Goal: Information Seeking & Learning: Learn about a topic

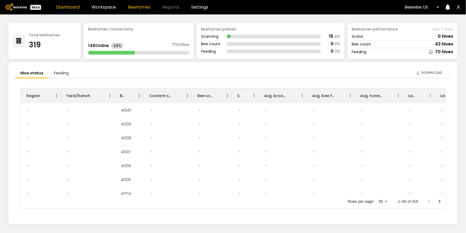
click at [144, 5] on link "Beehomes" at bounding box center [139, 7] width 22 height 4
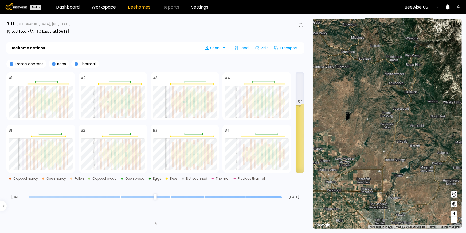
drag, startPoint x: 335, startPoint y: 116, endPoint x: 439, endPoint y: 121, distance: 104.4
click at [392, 121] on div "1 BH 1 BH 20 BH 5 BH" at bounding box center [387, 124] width 149 height 210
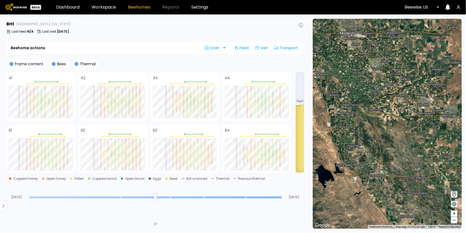
drag, startPoint x: 388, startPoint y: 121, endPoint x: 417, endPoint y: 124, distance: 28.8
click at [392, 124] on div "1 BH 1 BH 20 BH 5 BH" at bounding box center [387, 124] width 149 height 210
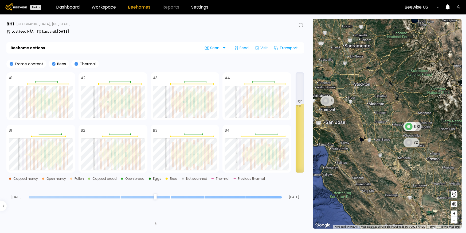
drag, startPoint x: 417, startPoint y: 125, endPoint x: 369, endPoint y: 122, distance: 48.2
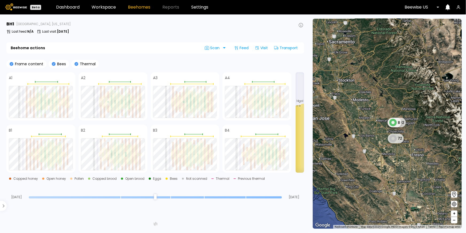
drag, startPoint x: 369, startPoint y: 122, endPoint x: 352, endPoint y: 122, distance: 17.1
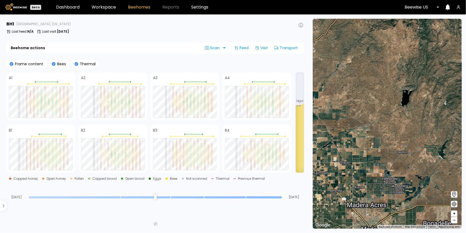
drag, startPoint x: 363, startPoint y: 110, endPoint x: 414, endPoint y: 156, distance: 68.9
click at [392, 155] on div "1 BH 1 BH 20 BH 5 BH" at bounding box center [387, 124] width 149 height 210
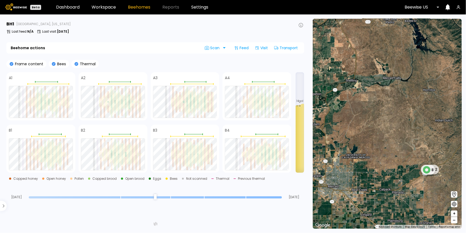
drag, startPoint x: 408, startPoint y: 157, endPoint x: 389, endPoint y: 141, distance: 24.3
click at [390, 143] on div "1 BH 1 BH 20 BH 5 BH 192 8" at bounding box center [387, 124] width 149 height 210
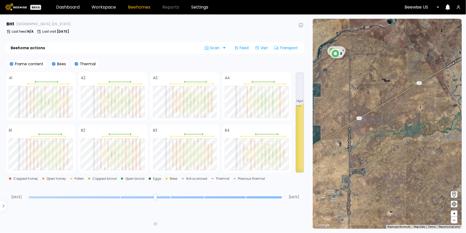
drag, startPoint x: 361, startPoint y: 79, endPoint x: 395, endPoint y: 101, distance: 40.9
click at [392, 101] on div "1 BH 192 8 2 BH 20 BH 4 BH 1 BH" at bounding box center [387, 124] width 149 height 210
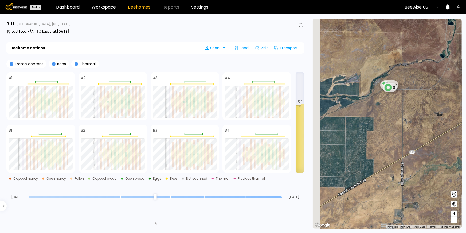
drag, startPoint x: 370, startPoint y: 86, endPoint x: 395, endPoint y: 104, distance: 31.1
click at [392, 104] on div "1 BH 192 8 2 BH 20 BH 4 BH 1 BH" at bounding box center [387, 124] width 149 height 210
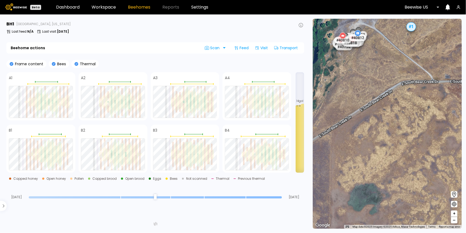
drag, startPoint x: 400, startPoint y: 59, endPoint x: 407, endPoint y: 111, distance: 52.8
click at [392, 111] on div "# 41217 # 41185 # 41250 # 41278 # 41275 # 41268 # 41224 # 41154 # 41274 # 41276…" at bounding box center [387, 124] width 149 height 210
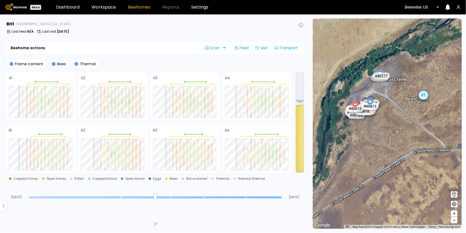
click at [78, 65] on p "Thermal" at bounding box center [86, 64] width 17 height 4
click at [75, 62] on icon at bounding box center [77, 64] width 4 height 4
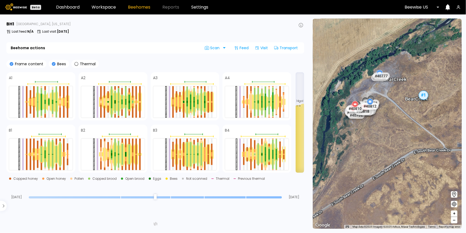
click at [53, 64] on icon at bounding box center [54, 64] width 4 height 4
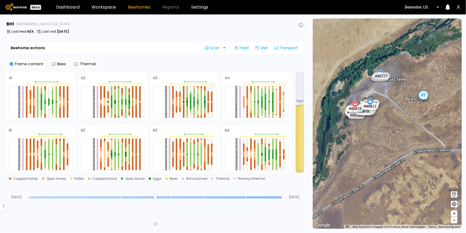
click at [12, 65] on icon at bounding box center [12, 64] width 4 height 4
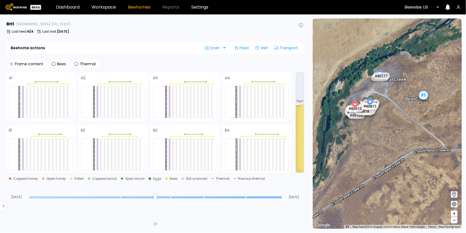
click at [11, 63] on icon at bounding box center [12, 64] width 4 height 4
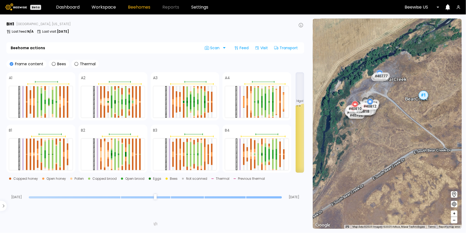
click at [11, 63] on icon at bounding box center [12, 64] width 4 height 4
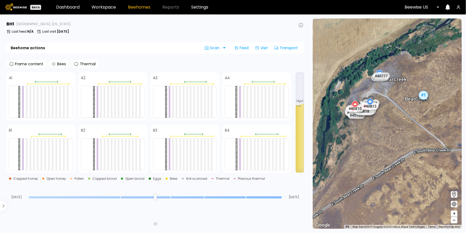
click at [53, 63] on icon at bounding box center [54, 64] width 4 height 4
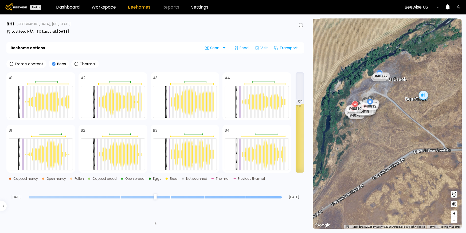
click at [53, 64] on icon at bounding box center [54, 64] width 4 height 4
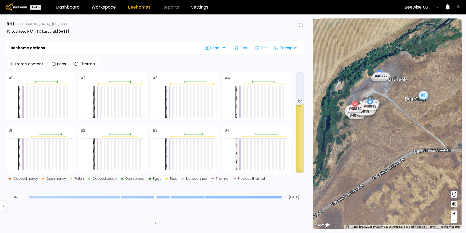
click at [13, 64] on icon at bounding box center [12, 64] width 4 height 4
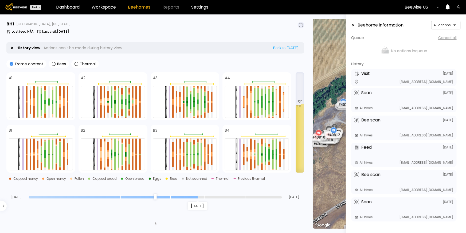
drag, startPoint x: 281, startPoint y: 198, endPoint x: 195, endPoint y: 192, distance: 86.0
click at [195, 196] on input "range" at bounding box center [155, 197] width 253 height 2
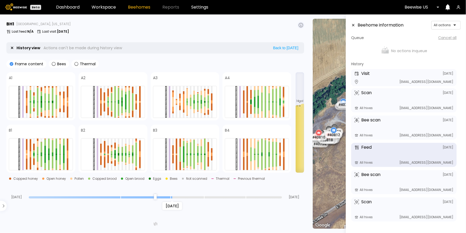
drag, startPoint x: 196, startPoint y: 196, endPoint x: 169, endPoint y: 196, distance: 27.0
click at [169, 196] on input "range" at bounding box center [155, 197] width 253 height 2
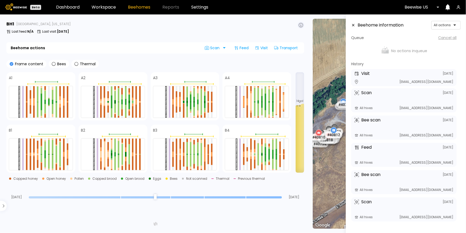
drag, startPoint x: 172, startPoint y: 196, endPoint x: 316, endPoint y: 202, distance: 143.9
type input "*"
click at [282, 198] on input "range" at bounding box center [155, 197] width 253 height 2
click at [354, 25] on icon at bounding box center [354, 25] width 2 height 2
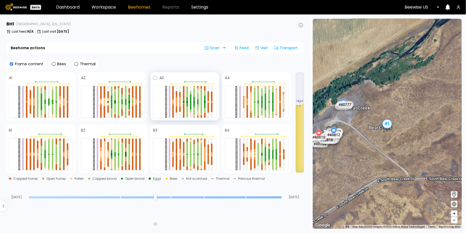
click at [195, 102] on div at bounding box center [195, 102] width 2 height 32
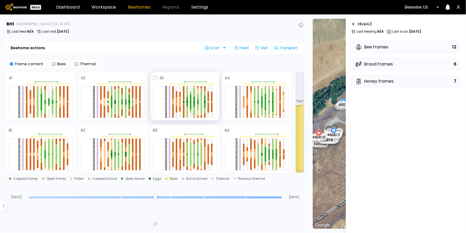
click at [194, 100] on div at bounding box center [195, 99] width 2 height 5
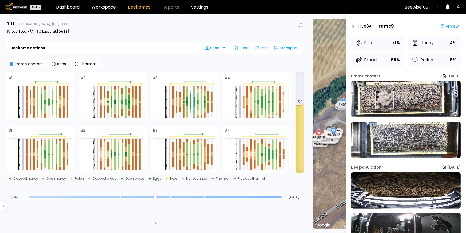
click at [385, 100] on img at bounding box center [407, 99] width 110 height 36
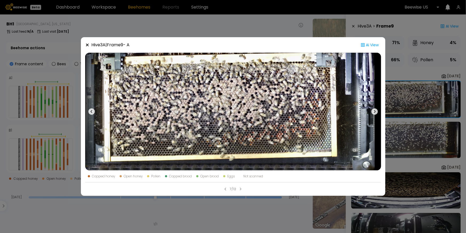
click at [374, 114] on icon at bounding box center [375, 111] width 6 height 6
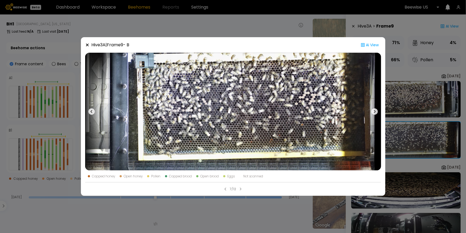
click at [91, 109] on icon at bounding box center [91, 111] width 6 height 6
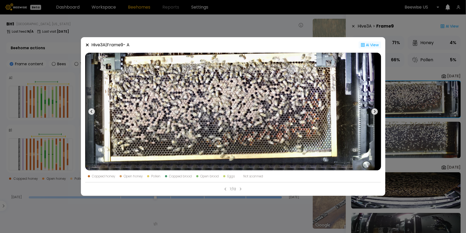
click at [370, 44] on div "Ai View" at bounding box center [370, 44] width 22 height 7
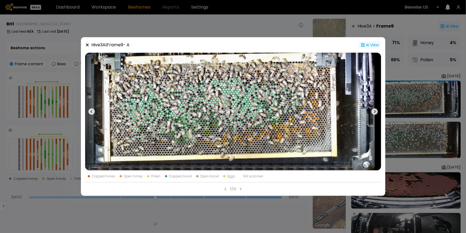
click at [88, 44] on icon at bounding box center [87, 45] width 3 height 3
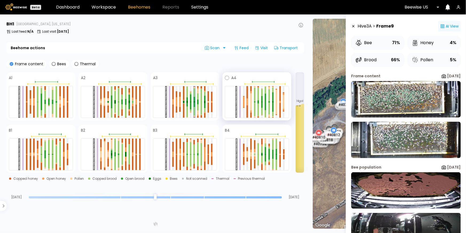
click at [248, 100] on div at bounding box center [248, 99] width 2 height 3
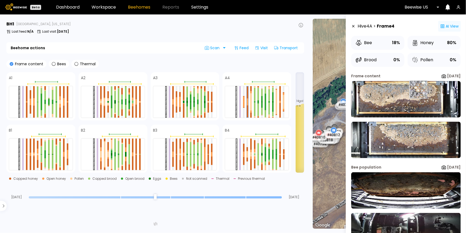
click at [392, 89] on img at bounding box center [407, 99] width 110 height 36
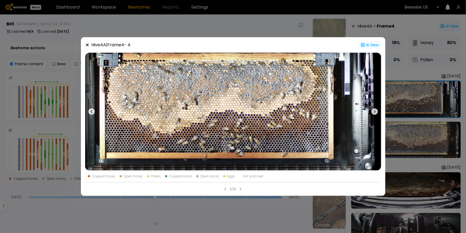
click at [370, 45] on div "Ai View" at bounding box center [370, 44] width 22 height 7
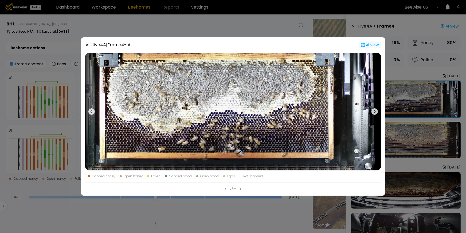
click at [365, 46] on div "Ai View" at bounding box center [370, 44] width 22 height 7
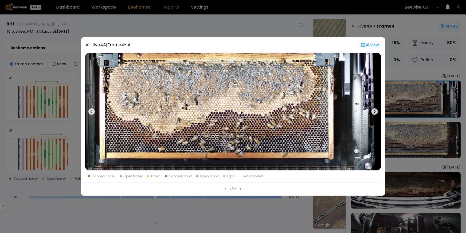
click at [365, 46] on div "Ai View" at bounding box center [370, 44] width 22 height 7
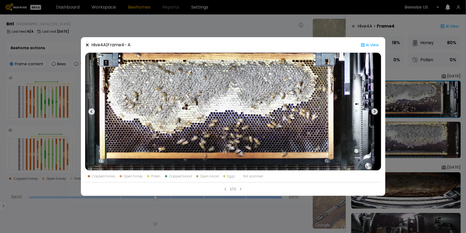
click at [376, 113] on icon at bounding box center [375, 111] width 6 height 6
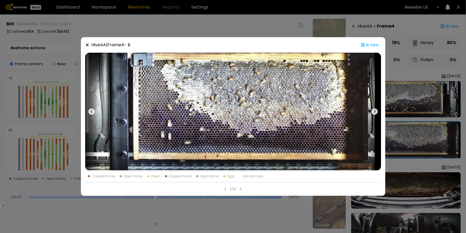
click at [86, 46] on icon at bounding box center [87, 45] width 4 height 4
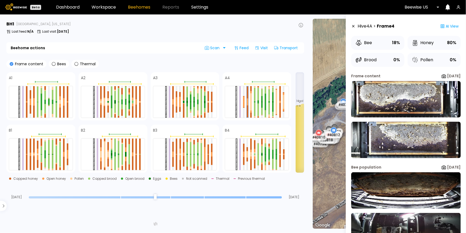
click at [355, 25] on icon at bounding box center [354, 26] width 4 height 4
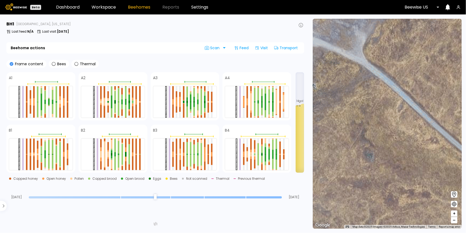
drag, startPoint x: 334, startPoint y: 141, endPoint x: 387, endPoint y: 141, distance: 52.4
click at [386, 141] on div "# 41217 # 41185 # 41250 # 41278 # 41275 # 41268 # 41224 # 41154 # 41274 # 41276…" at bounding box center [387, 124] width 149 height 210
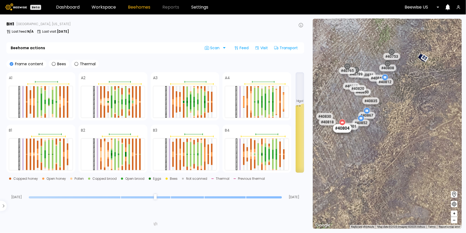
click at [341, 127] on div "# 40804" at bounding box center [342, 128] width 19 height 9
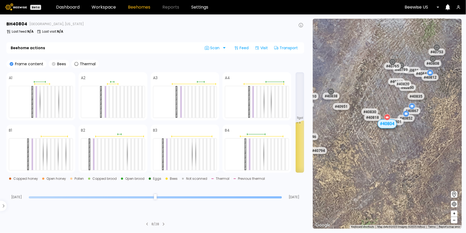
click at [53, 64] on icon at bounding box center [54, 64] width 4 height 4
click at [106, 7] on link "Workspace" at bounding box center [104, 7] width 24 height 4
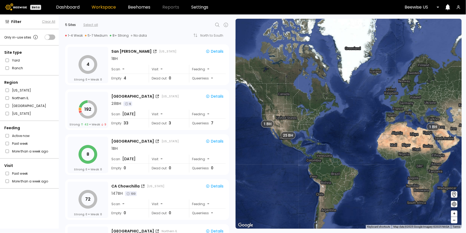
click at [392, 10] on div "Beewise US" at bounding box center [420, 7] width 38 height 12
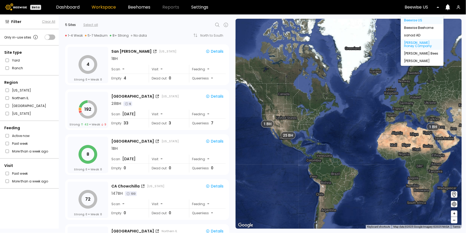
click at [392, 45] on div "[PERSON_NAME] Honey Company" at bounding box center [422, 44] width 36 height 6
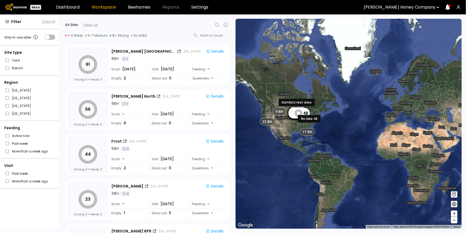
click at [295, 112] on icon at bounding box center [299, 113] width 8 height 8
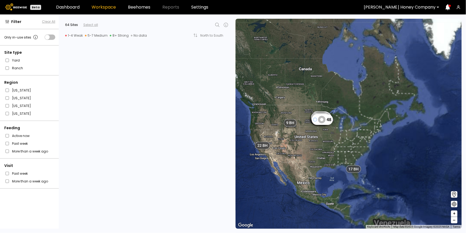
scroll to position [2352, 0]
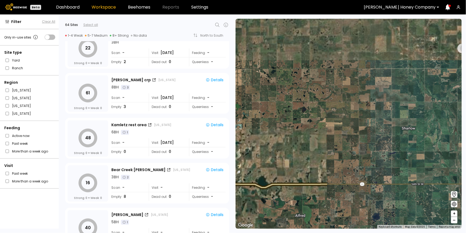
drag, startPoint x: 336, startPoint y: 66, endPoint x: 337, endPoint y: 107, distance: 41.4
click at [337, 107] on div "1 BH 1 BH 1 BH 1 BH 1 BH 1 BH 1 BH 1 BH 1 BH 1 BH 1 BH 1 BH 1 BH 1 BH 1 BH 1 BH…" at bounding box center [349, 124] width 226 height 210
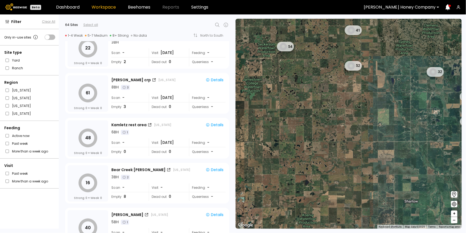
drag, startPoint x: 337, startPoint y: 108, endPoint x: 337, endPoint y: 119, distance: 11.0
click at [337, 119] on div "1 BH 1 BH 1 BH 1 BH 1 BH 1 BH 1 BH 1 BH 1 BH 1 BH 1 BH 1 BH 1 BH 1 BH 1 BH 1 BH…" at bounding box center [349, 124] width 226 height 210
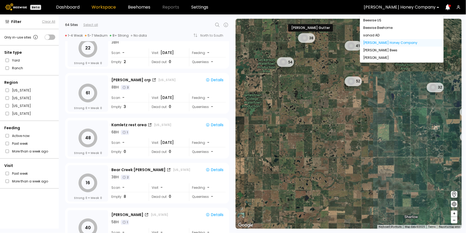
click at [392, 7] on div at bounding box center [442, 7] width 4 height 12
click at [387, 51] on div "[PERSON_NAME] Bees" at bounding box center [402, 50] width 77 height 3
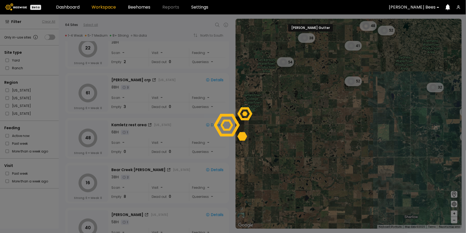
scroll to position [531, 0]
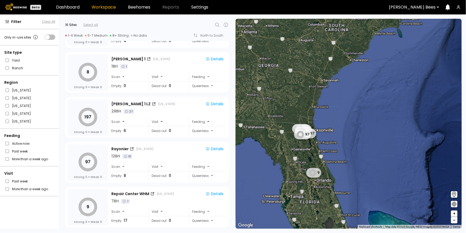
drag, startPoint x: 342, startPoint y: 155, endPoint x: 369, endPoint y: 157, distance: 26.3
click at [369, 157] on div "14 16 10 8 88 55 8 197 97 9" at bounding box center [349, 124] width 226 height 210
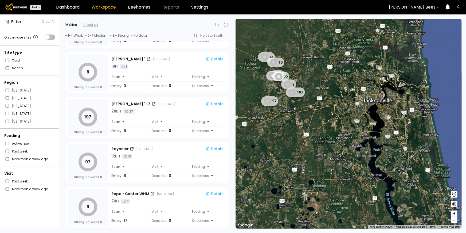
drag, startPoint x: 285, startPoint y: 106, endPoint x: 299, endPoint y: 112, distance: 15.4
click at [299, 112] on div "14 10 8 88 55 8 197 97" at bounding box center [349, 124] width 226 height 210
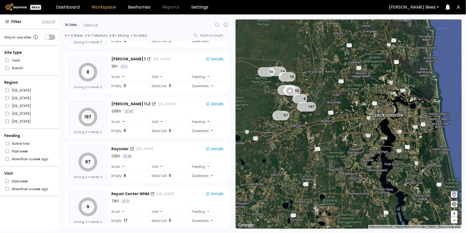
drag, startPoint x: 295, startPoint y: 104, endPoint x: 308, endPoint y: 120, distance: 21.1
click at [308, 120] on div "14 10 8 88 55 8 197 97 16" at bounding box center [349, 124] width 226 height 210
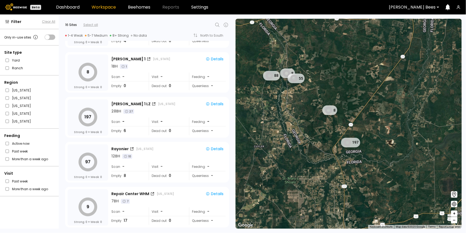
drag, startPoint x: 291, startPoint y: 75, endPoint x: 304, endPoint y: 97, distance: 26.2
click at [304, 97] on div "8 88 55 8 197" at bounding box center [349, 124] width 226 height 210
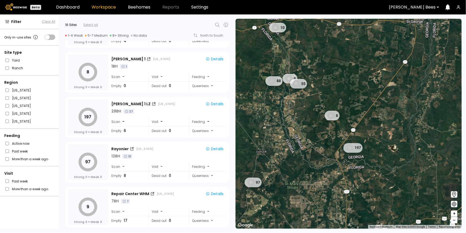
click at [392, 7] on div at bounding box center [442, 7] width 0 height 0
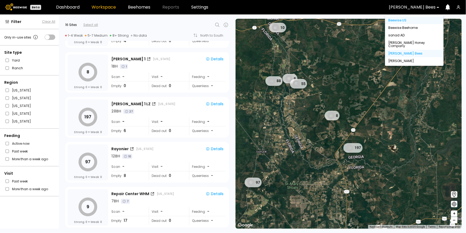
click at [392, 20] on div "Beewise US" at bounding box center [415, 20] width 52 height 3
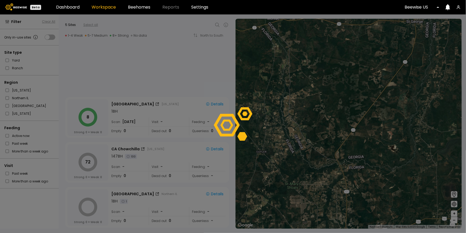
scroll to position [37, 0]
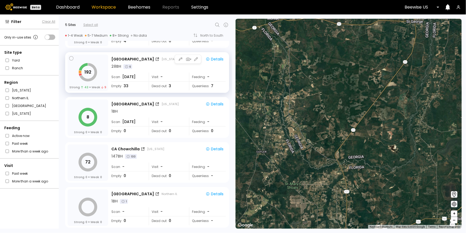
click at [99, 73] on div "192 Strong 43 Weak 9" at bounding box center [88, 73] width 41 height 36
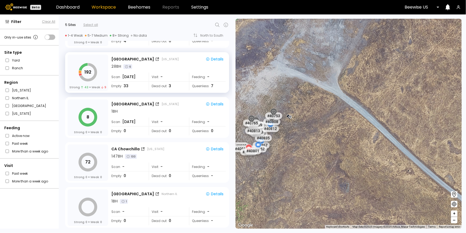
drag, startPoint x: 446, startPoint y: 117, endPoint x: 400, endPoint y: 139, distance: 50.7
click at [392, 138] on div "# 41205 # 41217 # 41185 # 41250 # 41269 # 41275 # 41274 # 41276 # 41278 # 41154…" at bounding box center [349, 124] width 226 height 210
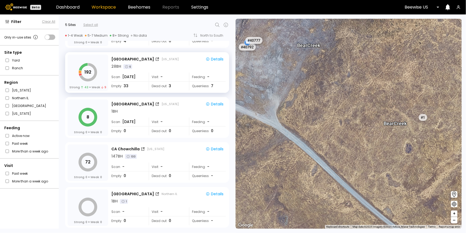
drag, startPoint x: 400, startPoint y: 139, endPoint x: 425, endPoint y: 139, distance: 24.6
click at [392, 139] on div "# 41205 # 41217 # 41185 # 41250 # 41269 # 41275 # 41274 # 41276 # 41278 # 41154…" at bounding box center [349, 124] width 226 height 210
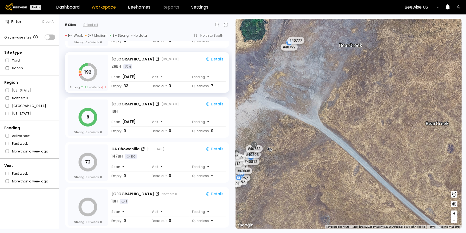
drag, startPoint x: 429, startPoint y: 139, endPoint x: 447, endPoint y: 139, distance: 18.4
click at [392, 139] on div "# 41205 # 41217 # 41185 # 41250 # 41269 # 41275 # 41274 # 41276 # 41278 # 41154…" at bounding box center [349, 124] width 226 height 210
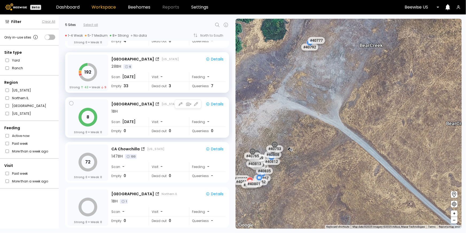
click at [102, 110] on div "8 Strong 0 Weak 0" at bounding box center [88, 117] width 41 height 36
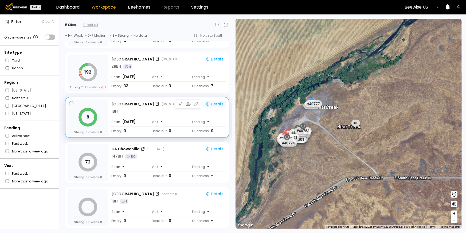
click at [215, 105] on div "Details" at bounding box center [215, 104] width 18 height 5
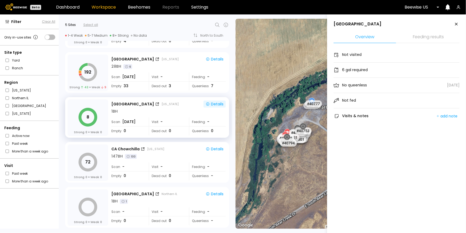
click at [392, 24] on icon at bounding box center [457, 24] width 6 height 6
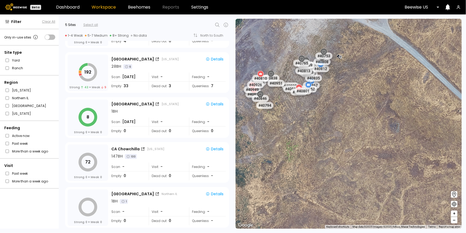
drag, startPoint x: 295, startPoint y: 128, endPoint x: 308, endPoint y: 141, distance: 19.1
click at [308, 141] on div "# 41205 # 41217 # 41185 # 41250 # 41269 # 41275 # 41274 # 41276 # 41278 # 41154…" at bounding box center [349, 124] width 226 height 210
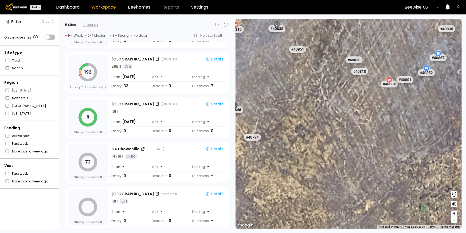
drag, startPoint x: 286, startPoint y: 103, endPoint x: 349, endPoint y: 117, distance: 64.7
click at [349, 117] on div "# 41205 # 41217 # 41185 # 41250 # 41269 # 41275 # 41274 # 41276 # 41278 # 41154…" at bounding box center [349, 124] width 226 height 210
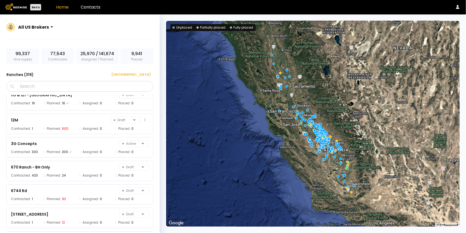
scroll to position [12, 0]
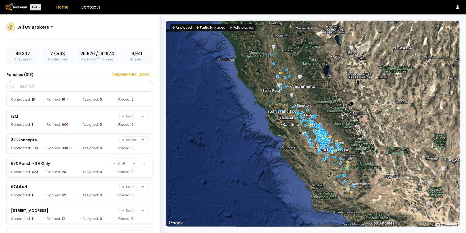
click at [50, 164] on div "670 Ranch - BH Only Draft" at bounding box center [80, 163] width 138 height 7
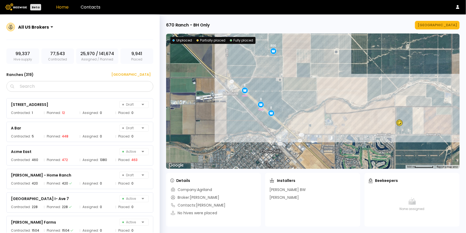
scroll to position [121, 0]
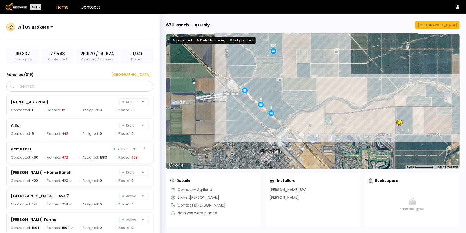
click at [24, 155] on span "Contracted:" at bounding box center [21, 157] width 20 height 5
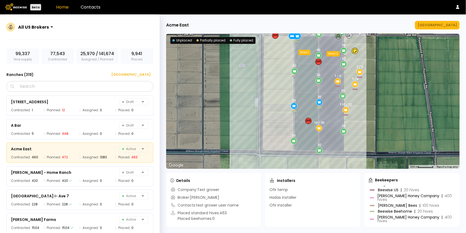
scroll to position [0, 0]
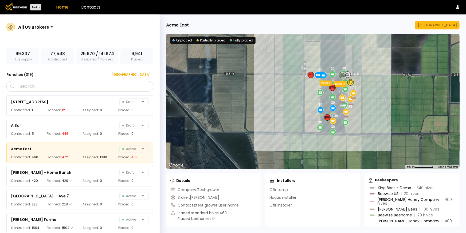
drag, startPoint x: 378, startPoint y: 87, endPoint x: 376, endPoint y: 114, distance: 26.2
click at [376, 114] on div "30 1 / 0 10 / 30 30 30 30 30 30 40 1 / 0 30 30 30 1 / 0 30 30 110 / 12 30 30 bl…" at bounding box center [313, 101] width 294 height 135
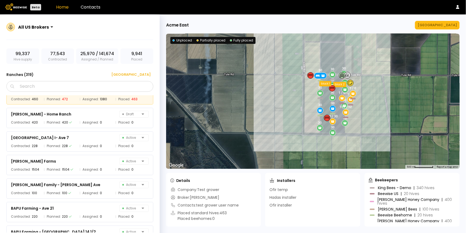
scroll to position [183, 0]
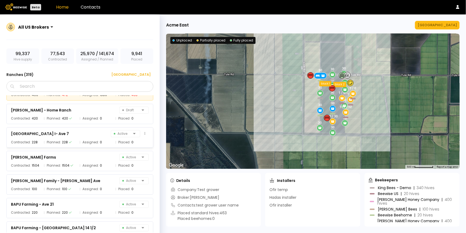
click at [62, 141] on div "228" at bounding box center [65, 142] width 6 height 5
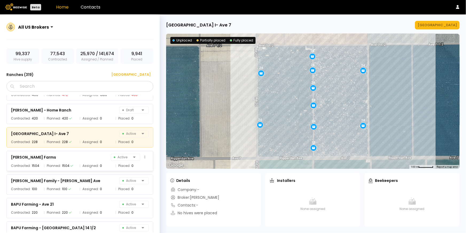
click at [58, 165] on span "Planned:" at bounding box center [54, 165] width 14 height 5
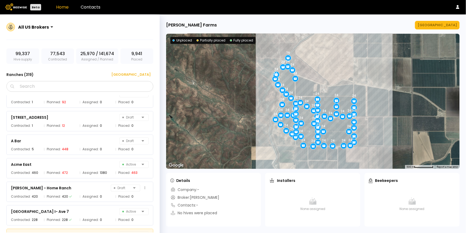
scroll to position [105, 0]
click at [90, 172] on span "Assigned:" at bounding box center [91, 173] width 16 height 5
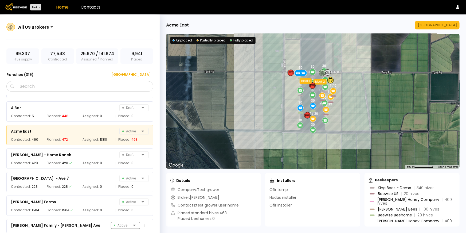
scroll to position [136, 0]
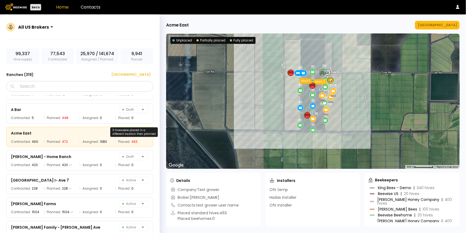
click at [134, 141] on div "463" at bounding box center [135, 141] width 6 height 5
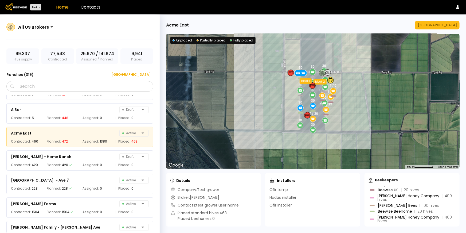
click at [292, 72] on icon at bounding box center [291, 72] width 4 height 4
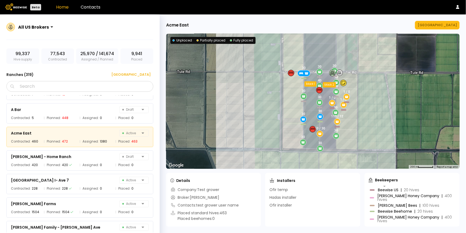
click at [292, 72] on icon at bounding box center [291, 72] width 4 height 3
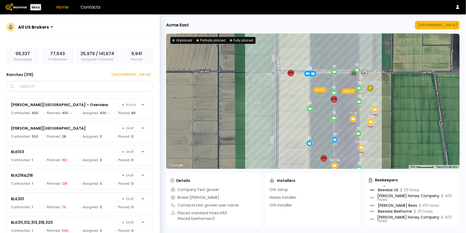
scroll to position [423, 0]
click at [129, 113] on span "Placed:" at bounding box center [124, 113] width 12 height 5
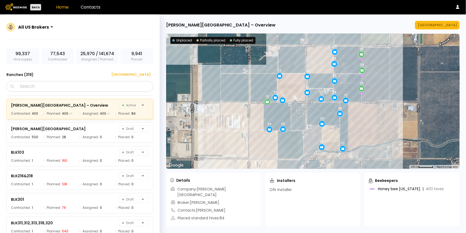
click at [210, 40] on div "Partially placed" at bounding box center [211, 40] width 29 height 5
click at [184, 40] on div "Unplaced" at bounding box center [183, 40] width 20 height 5
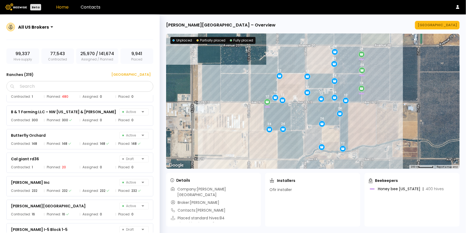
scroll to position [823, 0]
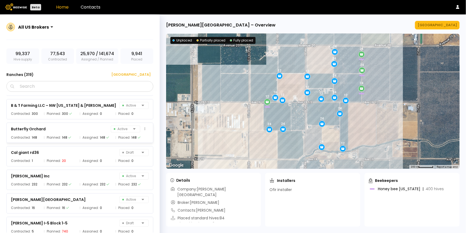
click at [120, 136] on span "Placed:" at bounding box center [124, 137] width 12 height 5
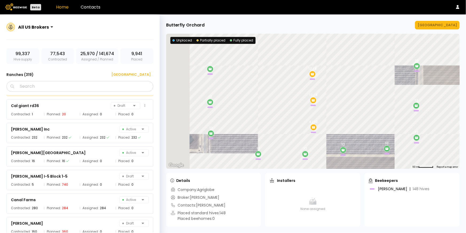
scroll to position [872, 0]
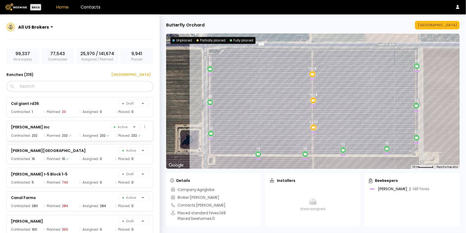
click at [125, 137] on span "Placed:" at bounding box center [124, 135] width 12 height 5
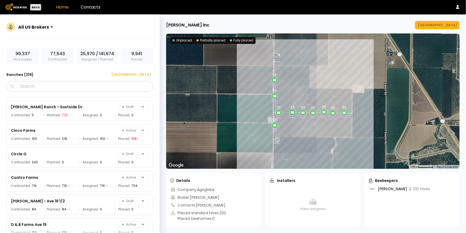
scroll to position [1364, 0]
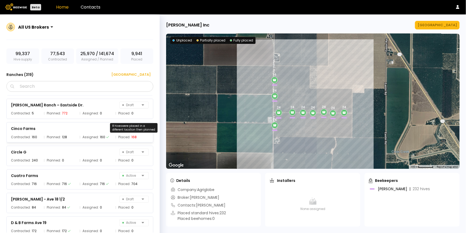
click at [134, 137] on div "168" at bounding box center [134, 136] width 5 height 5
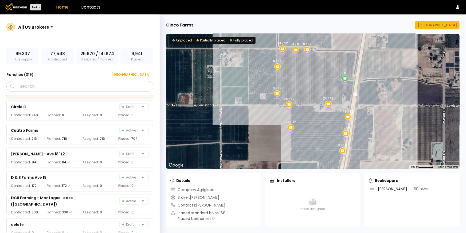
scroll to position [1426, 0]
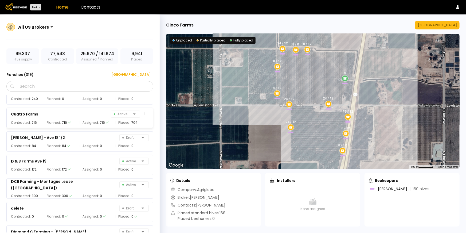
click at [129, 123] on span "Placed:" at bounding box center [124, 122] width 12 height 5
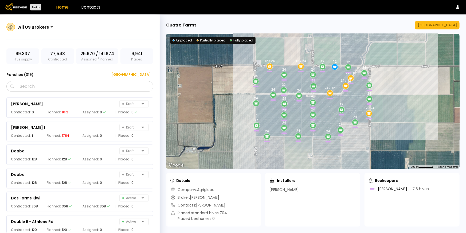
scroll to position [1650, 0]
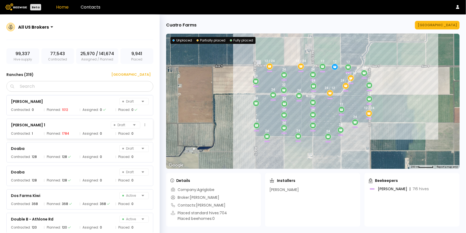
click at [61, 133] on div "Planned: 1784" at bounding box center [60, 133] width 33 height 5
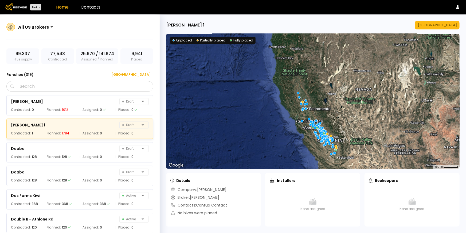
drag, startPoint x: 327, startPoint y: 146, endPoint x: 327, endPoint y: 112, distance: 33.7
click at [327, 112] on div at bounding box center [313, 101] width 294 height 135
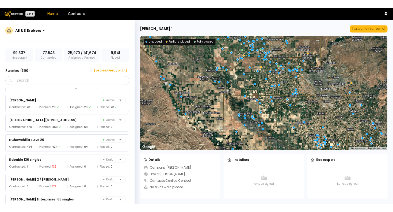
scroll to position [1843, 0]
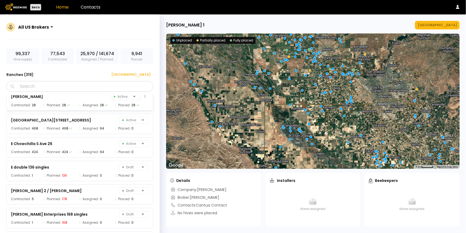
click at [129, 105] on span "Placed:" at bounding box center [124, 104] width 12 height 5
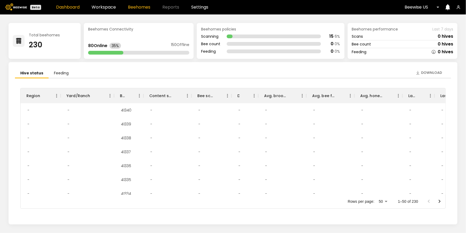
click at [132, 7] on link "Beehomes" at bounding box center [139, 7] width 22 height 4
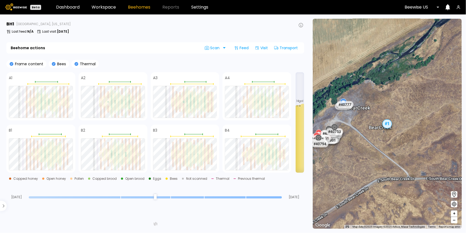
click at [53, 65] on icon at bounding box center [54, 64] width 4 height 4
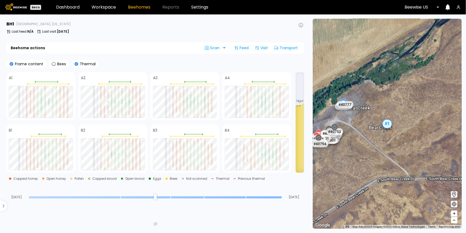
click at [76, 64] on icon at bounding box center [77, 64] width 4 height 4
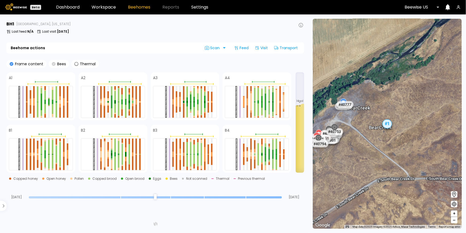
click at [52, 64] on icon at bounding box center [54, 64] width 4 height 4
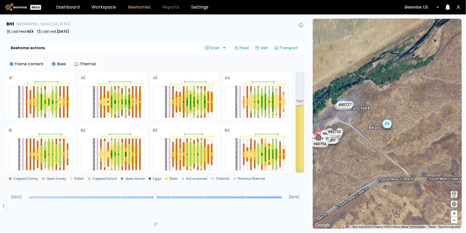
click at [11, 63] on icon at bounding box center [12, 64] width 4 height 4
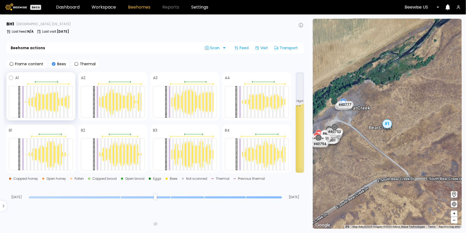
click at [35, 106] on div at bounding box center [34, 101] width 4 height 11
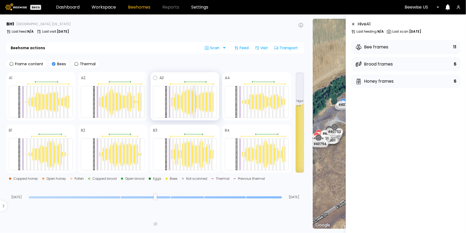
click at [194, 102] on div at bounding box center [195, 102] width 2 height 32
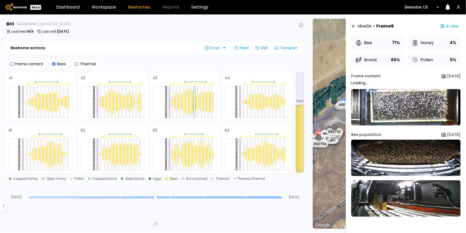
click at [354, 27] on icon at bounding box center [354, 26] width 4 height 4
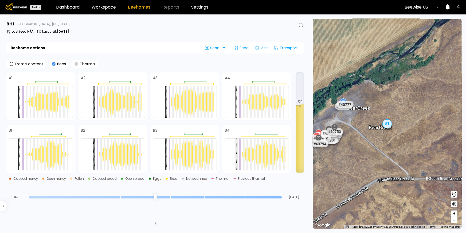
click at [76, 64] on icon at bounding box center [77, 64] width 4 height 4
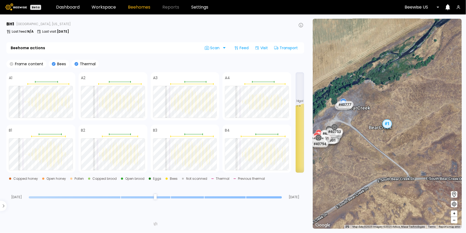
click at [10, 63] on icon at bounding box center [12, 64] width 4 height 4
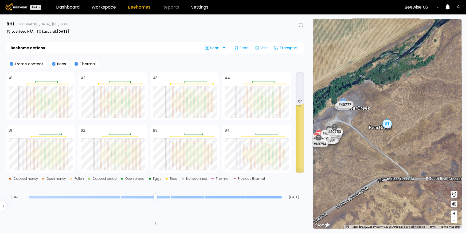
click at [12, 66] on div "Frame content" at bounding box center [26, 64] width 40 height 8
click at [12, 65] on icon at bounding box center [12, 64] width 4 height 4
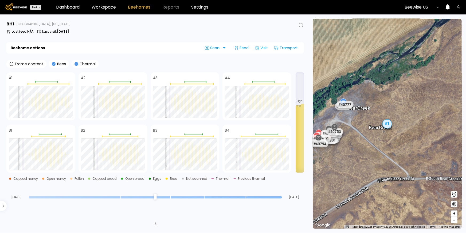
click at [52, 64] on icon at bounding box center [54, 64] width 4 height 4
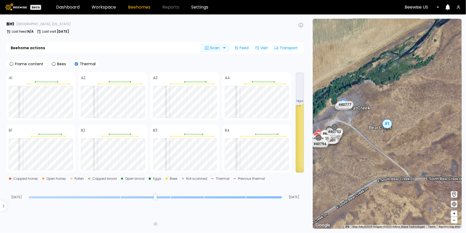
click at [226, 47] on div at bounding box center [228, 48] width 4 height 9
click at [271, 63] on div "Frame content Bees Thermal" at bounding box center [155, 64] width 298 height 8
click at [76, 64] on icon at bounding box center [77, 64] width 4 height 4
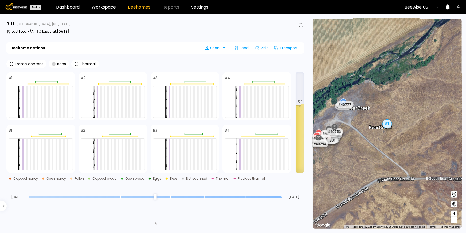
click at [53, 64] on icon at bounding box center [54, 64] width 4 height 4
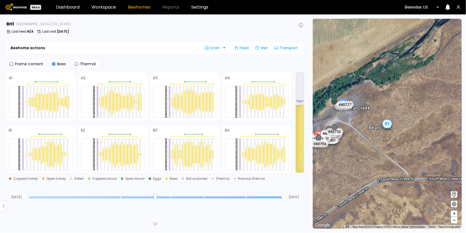
click at [53, 64] on icon at bounding box center [54, 64] width 4 height 4
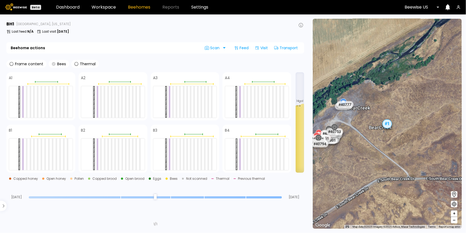
click at [53, 64] on icon at bounding box center [54, 64] width 4 height 4
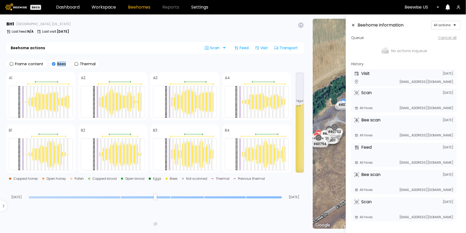
drag, startPoint x: 282, startPoint y: 197, endPoint x: 327, endPoint y: 214, distance: 48.7
click at [282, 198] on input "range" at bounding box center [155, 197] width 253 height 2
click at [53, 64] on icon at bounding box center [54, 64] width 4 height 4
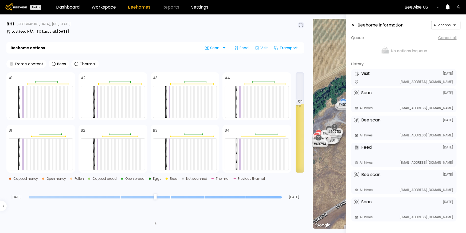
click at [11, 63] on icon at bounding box center [12, 64] width 4 height 4
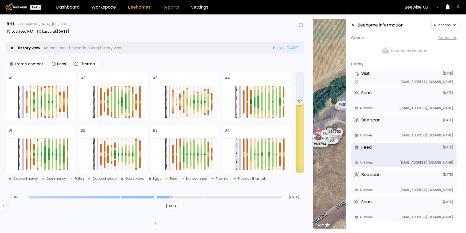
drag, startPoint x: 280, startPoint y: 199, endPoint x: 169, endPoint y: 197, distance: 111.0
click at [169, 197] on input "range" at bounding box center [155, 197] width 253 height 2
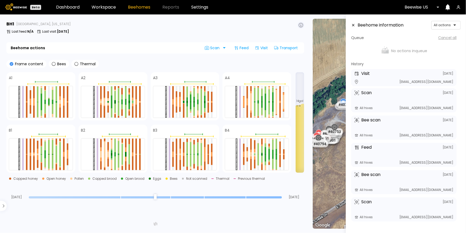
drag, startPoint x: 172, startPoint y: 196, endPoint x: 281, endPoint y: 201, distance: 109.4
type input "*"
click at [281, 198] on input "range" at bounding box center [155, 197] width 253 height 2
click at [354, 25] on icon at bounding box center [354, 25] width 2 height 2
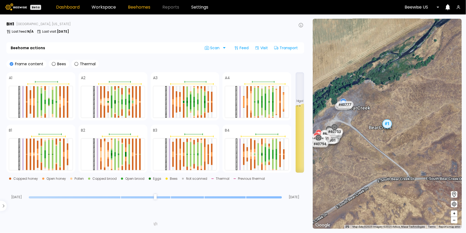
click at [72, 9] on link "Dashboard" at bounding box center [68, 7] width 24 height 4
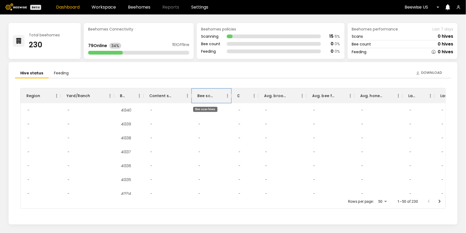
click at [210, 97] on div "Bee scan hives" at bounding box center [206, 95] width 16 height 15
click at [216, 97] on icon "Sort" at bounding box center [216, 95] width 5 height 5
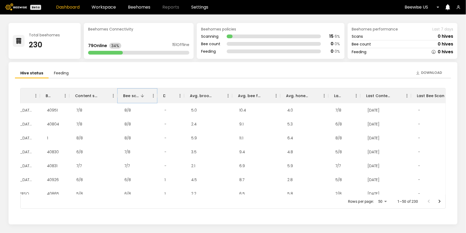
scroll to position [0, 94]
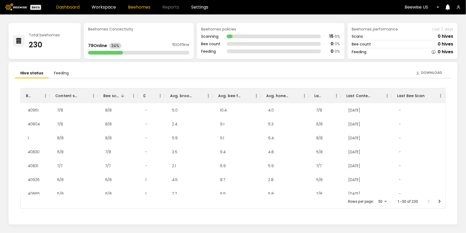
click at [145, 7] on link "Beehomes" at bounding box center [139, 7] width 22 height 4
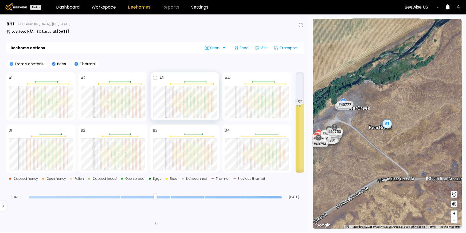
click at [191, 103] on div at bounding box center [191, 105] width 2 height 7
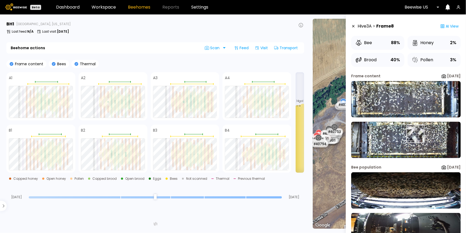
click at [415, 134] on img at bounding box center [407, 140] width 110 height 36
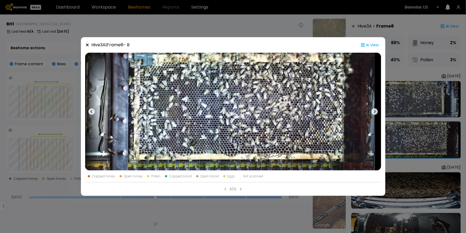
click at [88, 46] on icon at bounding box center [87, 45] width 4 height 4
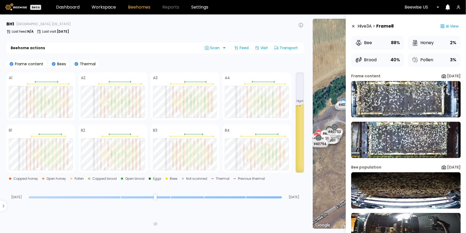
click at [354, 25] on icon at bounding box center [354, 26] width 4 height 4
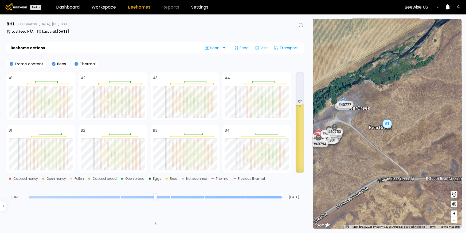
click at [76, 65] on icon at bounding box center [77, 64] width 4 height 4
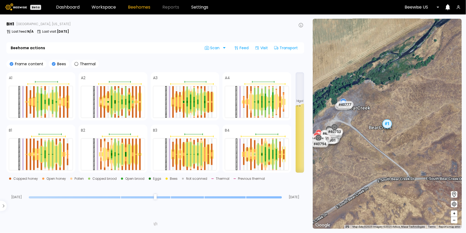
click at [53, 63] on icon at bounding box center [54, 64] width 4 height 4
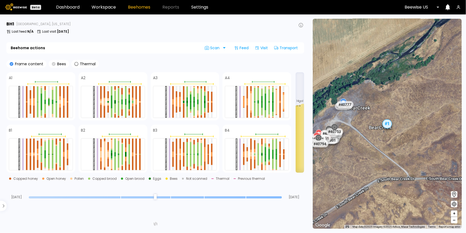
click at [54, 64] on icon at bounding box center [54, 64] width 4 height 4
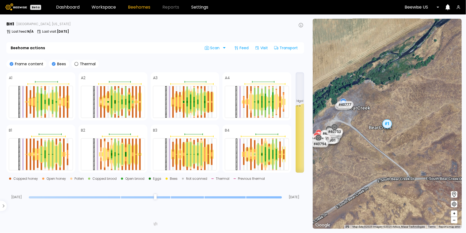
click at [12, 64] on icon at bounding box center [12, 64] width 4 height 4
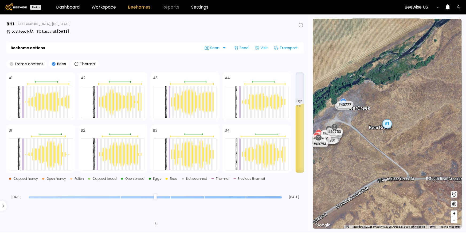
click at [11, 63] on icon at bounding box center [12, 64] width 4 height 4
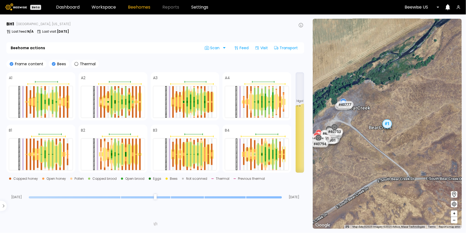
click at [52, 64] on icon at bounding box center [54, 64] width 4 height 4
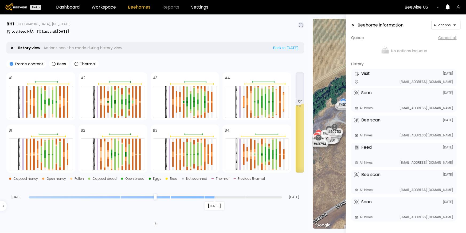
type input "*"
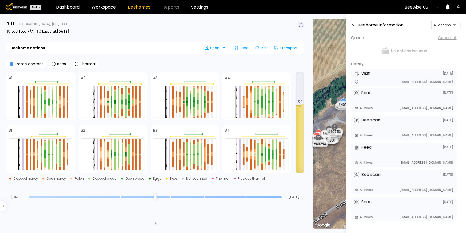
drag, startPoint x: 281, startPoint y: 198, endPoint x: 328, endPoint y: 211, distance: 48.5
click at [282, 198] on input "range" at bounding box center [155, 197] width 253 height 2
click at [105, 8] on link "Workspace" at bounding box center [104, 7] width 24 height 4
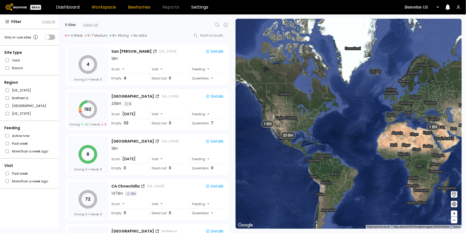
click at [140, 7] on link "Beehomes" at bounding box center [139, 7] width 22 height 4
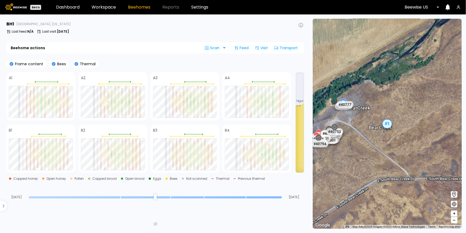
click at [76, 64] on icon at bounding box center [77, 64] width 4 height 4
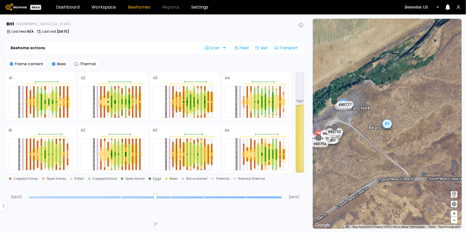
click at [53, 64] on icon at bounding box center [54, 64] width 4 height 4
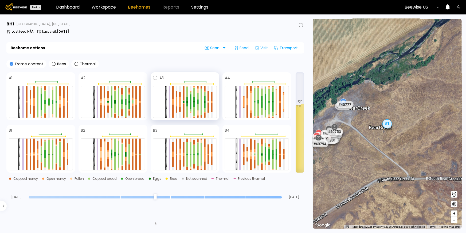
drag, startPoint x: 194, startPoint y: 102, endPoint x: 193, endPoint y: 87, distance: 14.5
click at [193, 87] on div at bounding box center [185, 102] width 64 height 32
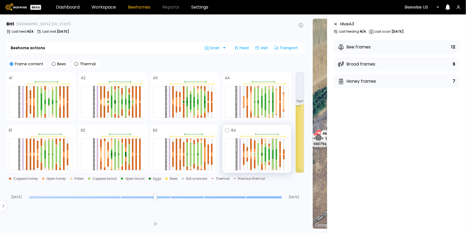
click at [273, 155] on div at bounding box center [273, 156] width 2 height 4
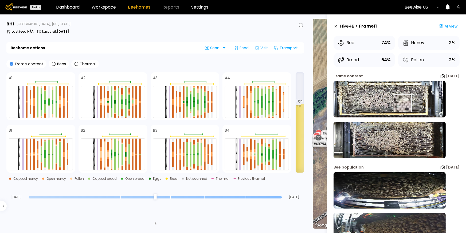
click at [396, 103] on img at bounding box center [390, 99] width 112 height 36
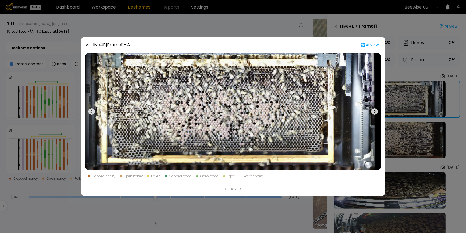
click at [86, 46] on icon at bounding box center [87, 45] width 4 height 4
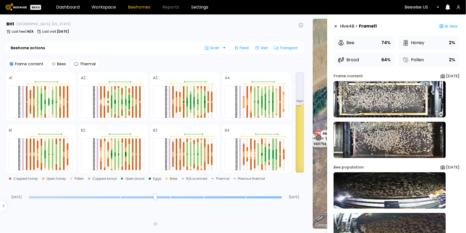
click at [52, 63] on icon at bounding box center [54, 64] width 4 height 4
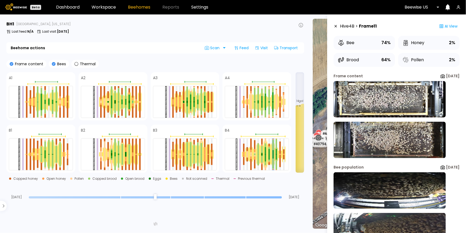
click at [11, 63] on icon at bounding box center [12, 64] width 4 height 4
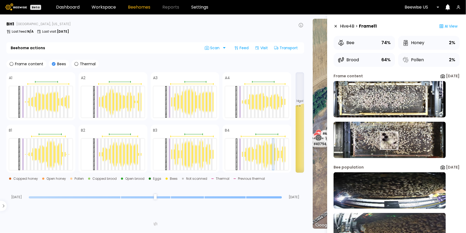
click at [384, 141] on img at bounding box center [390, 140] width 112 height 36
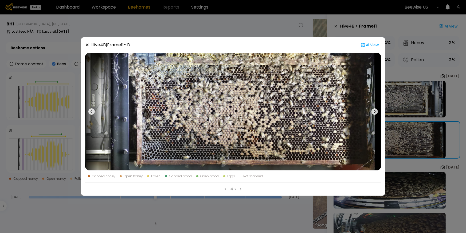
click at [88, 45] on icon at bounding box center [87, 45] width 3 height 3
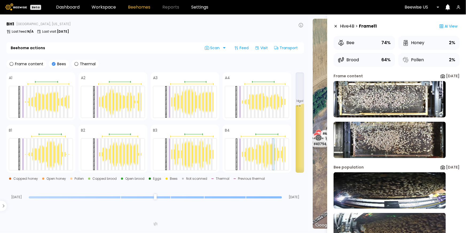
click at [52, 63] on icon at bounding box center [54, 64] width 4 height 4
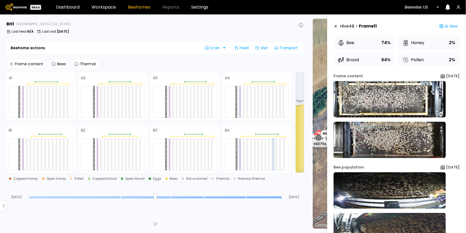
click at [11, 62] on icon at bounding box center [12, 64] width 4 height 4
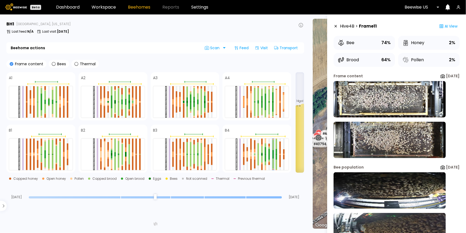
click at [337, 26] on icon at bounding box center [336, 26] width 2 height 2
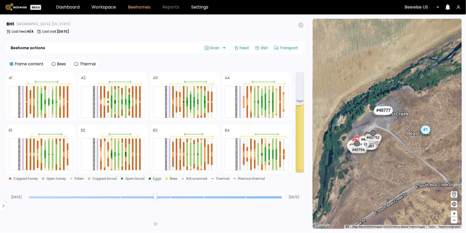
drag, startPoint x: 338, startPoint y: 105, endPoint x: 378, endPoint y: 110, distance: 40.3
click at [378, 110] on div "# 40777" at bounding box center [384, 110] width 19 height 9
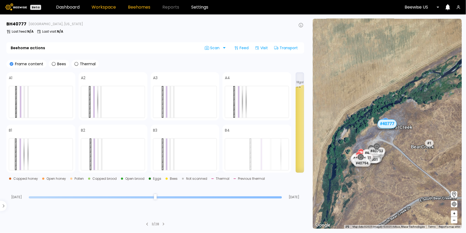
click at [107, 8] on link "Workspace" at bounding box center [104, 7] width 24 height 4
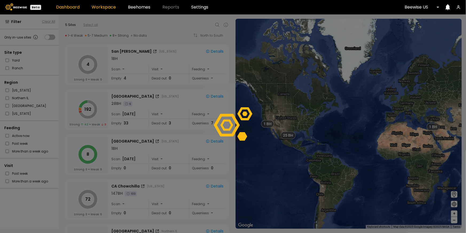
click at [69, 7] on link "Dashboard" at bounding box center [68, 7] width 24 height 4
